Goal: Complete application form: Complete application form

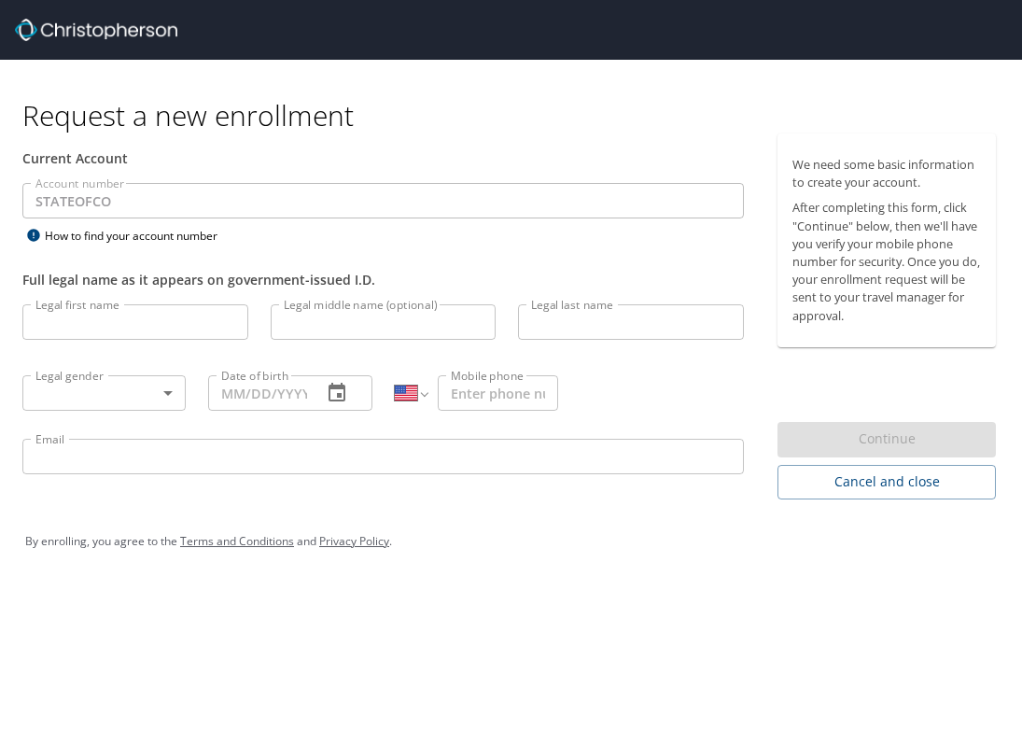
select select "US"
click at [112, 331] on input "Legal first name" at bounding box center [135, 321] width 226 height 35
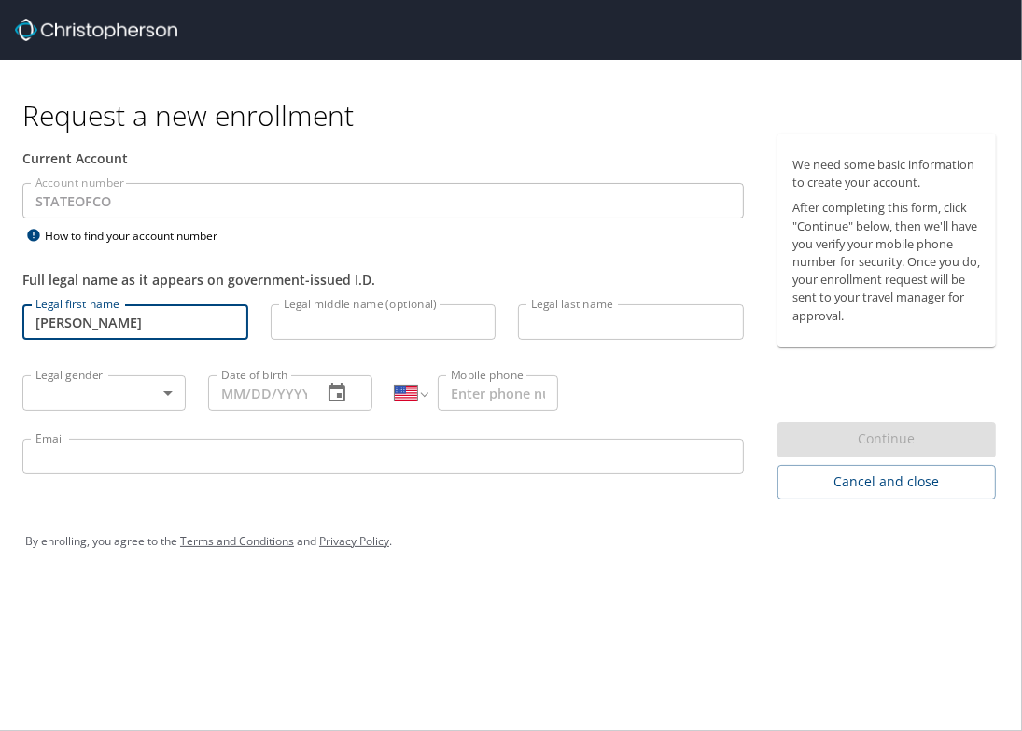
type input "[PERSON_NAME]"
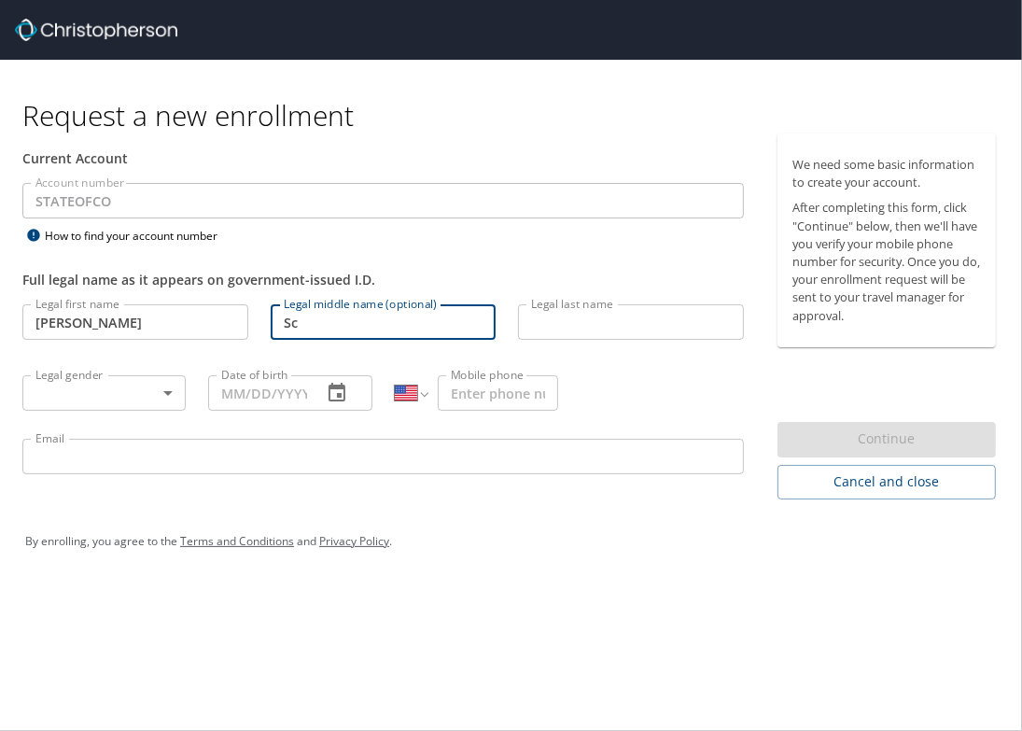
type input "S"
type input "[PERSON_NAME]"
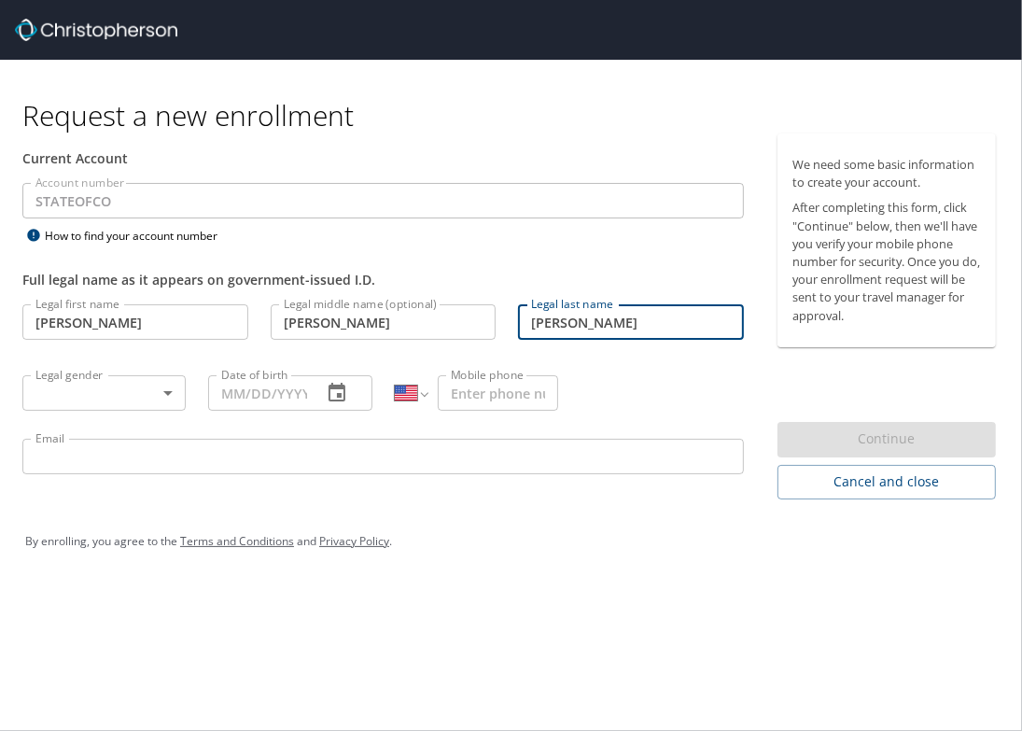
type input "[PERSON_NAME]"
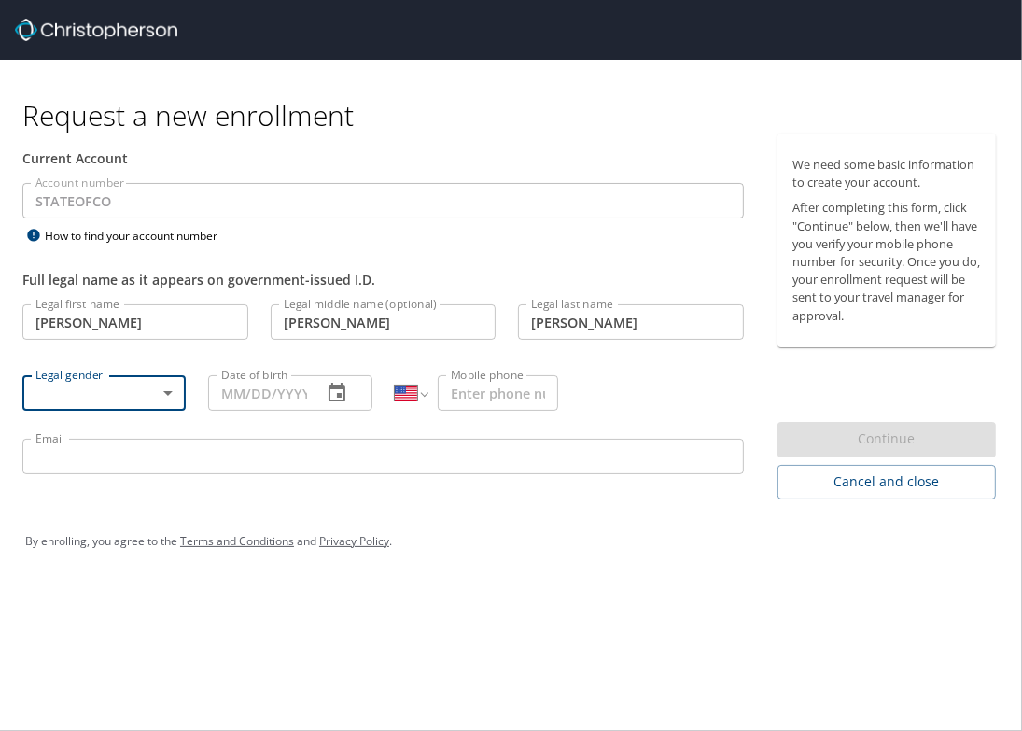
click at [117, 390] on body "Request a new enrollment Current Account Account number STATEOFCO Account numbe…" at bounding box center [511, 365] width 1022 height 731
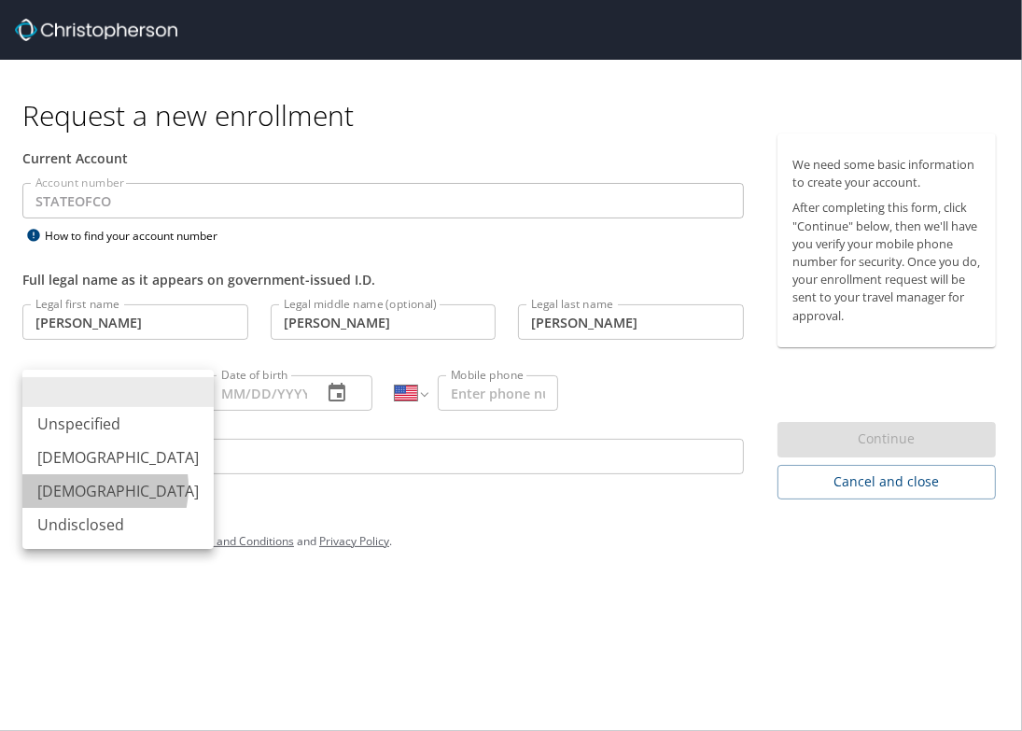
click at [81, 487] on li "[DEMOGRAPHIC_DATA]" at bounding box center [117, 491] width 191 height 34
type input "[DEMOGRAPHIC_DATA]"
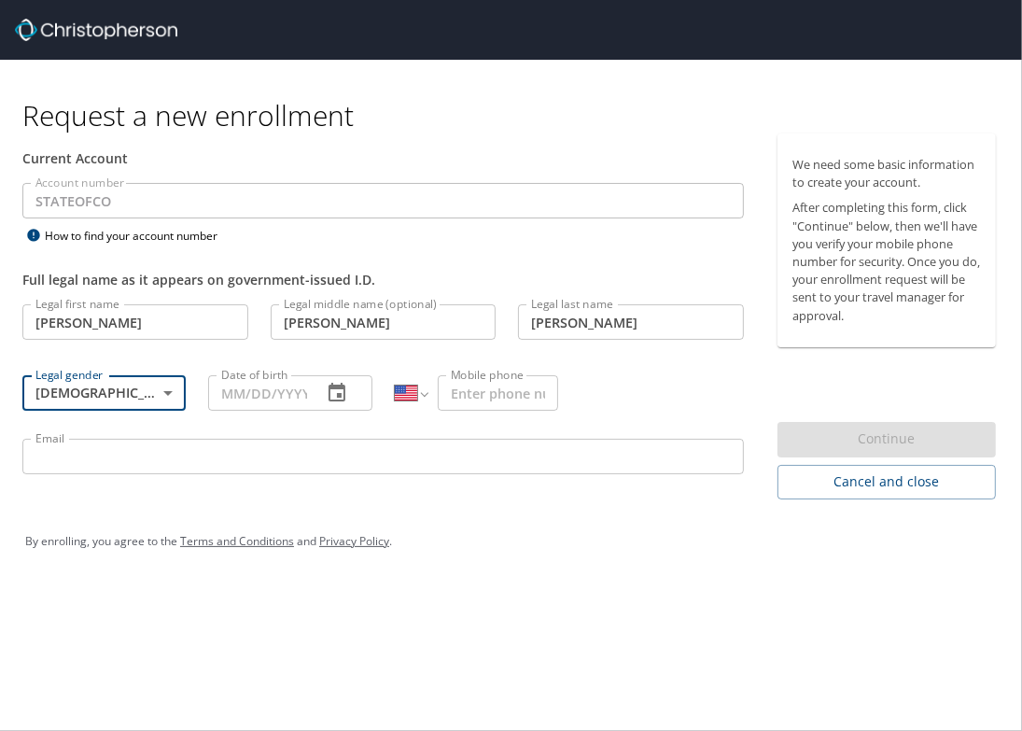
click at [235, 384] on input "Date of birth" at bounding box center [257, 392] width 98 height 35
type input "[DATE]"
click at [484, 85] on div "Request a new enrollment" at bounding box center [516, 97] width 988 height 74
click at [456, 390] on input "Mobile phone" at bounding box center [498, 392] width 120 height 35
type input "[PHONE_NUMBER]"
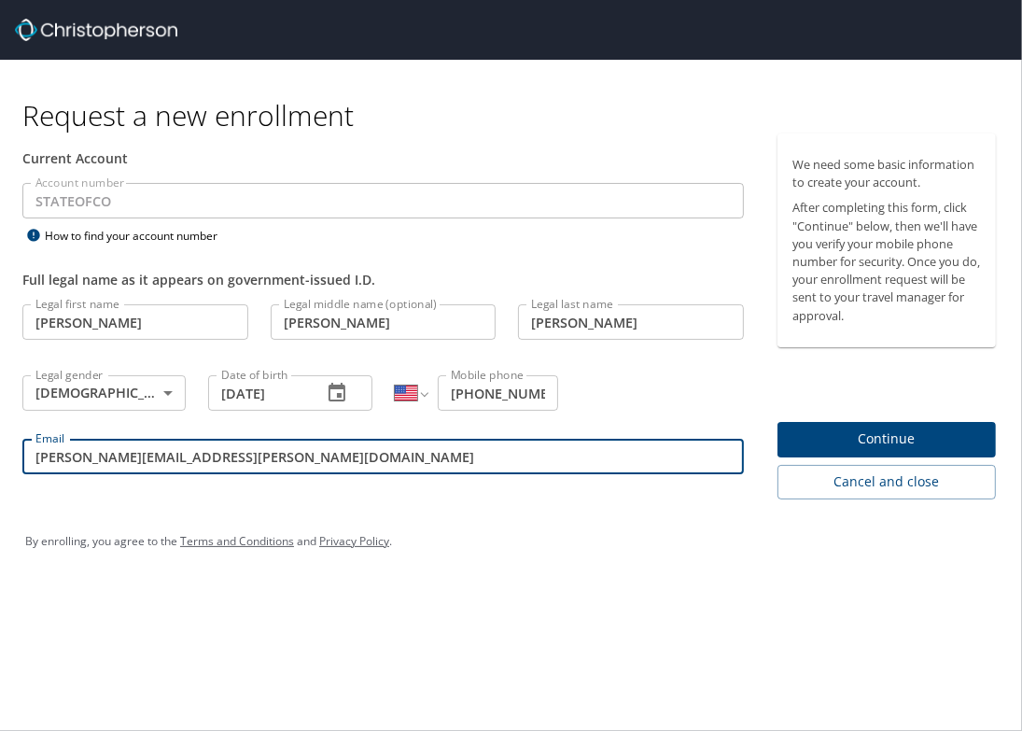
type input "[PERSON_NAME][EMAIL_ADDRESS][PERSON_NAME][DOMAIN_NAME]"
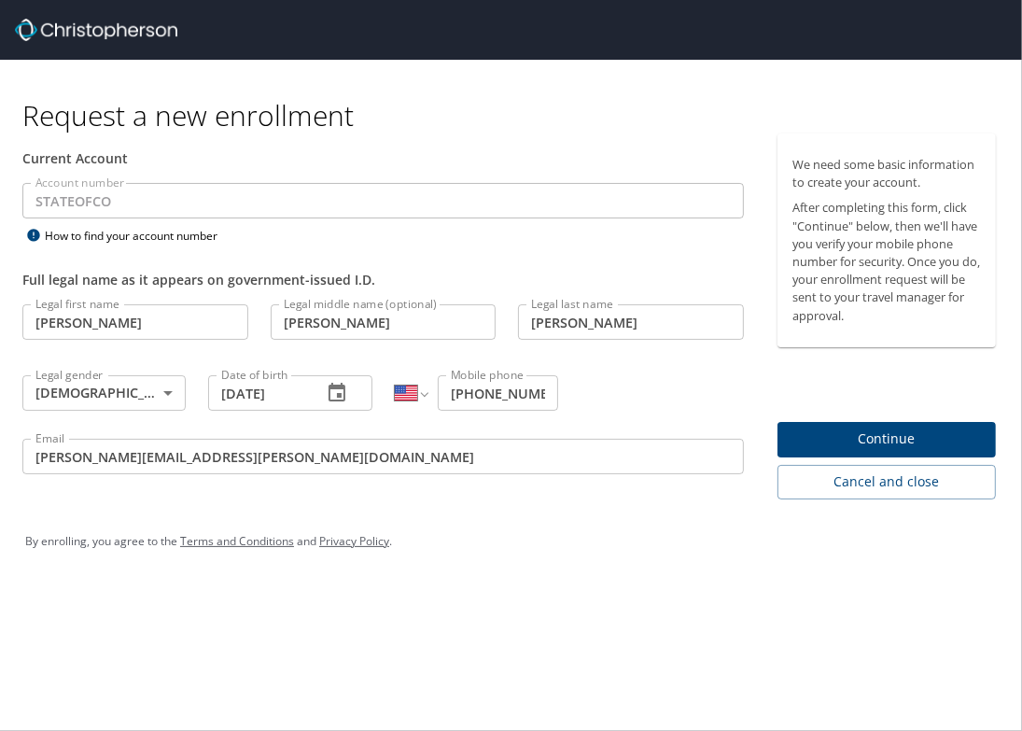
click at [815, 443] on span "Continue" at bounding box center [886, 438] width 189 height 23
